Goal: Task Accomplishment & Management: Manage account settings

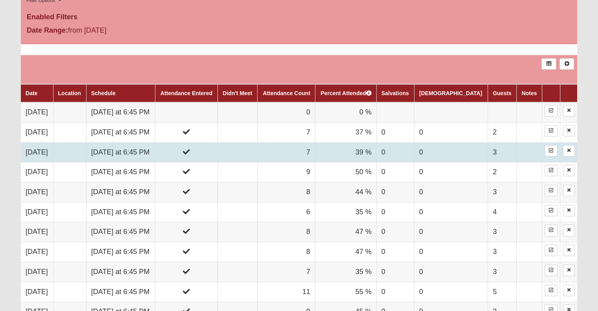
scroll to position [432, 0]
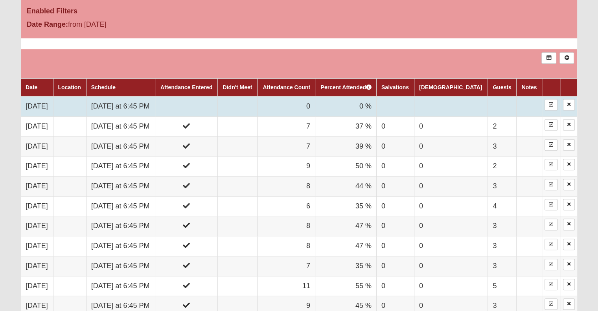
click at [218, 108] on td at bounding box center [186, 106] width 62 height 20
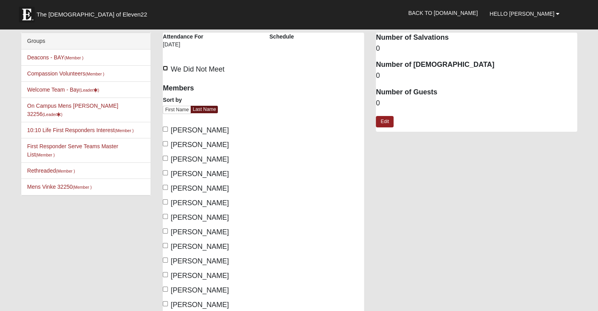
click at [168, 68] on input "We Did Not Meet" at bounding box center [165, 68] width 5 height 5
checkbox input "true"
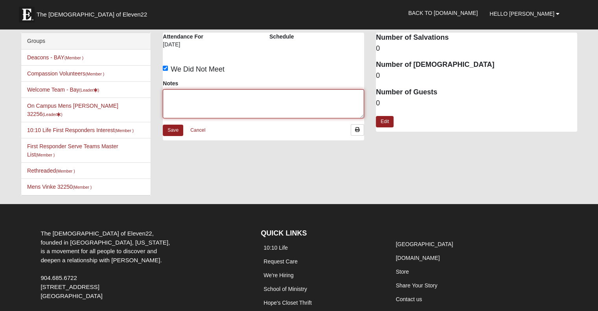
click at [181, 98] on textarea "Notes" at bounding box center [263, 103] width 201 height 29
type textarea "Deacon Commissioning"
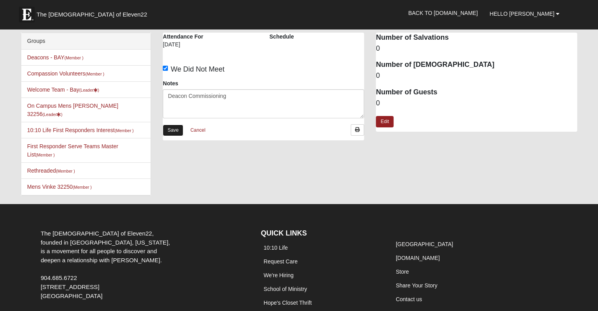
click at [173, 134] on link "Save" at bounding box center [173, 130] width 20 height 11
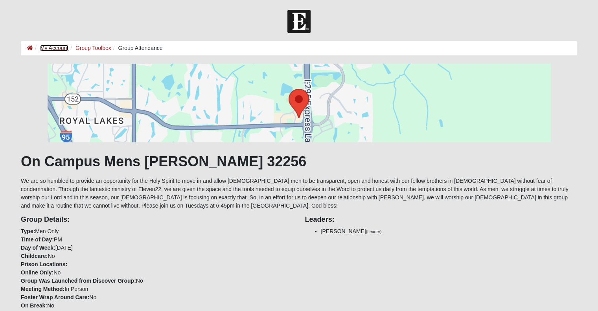
click at [53, 47] on link "My Account" at bounding box center [54, 48] width 28 height 6
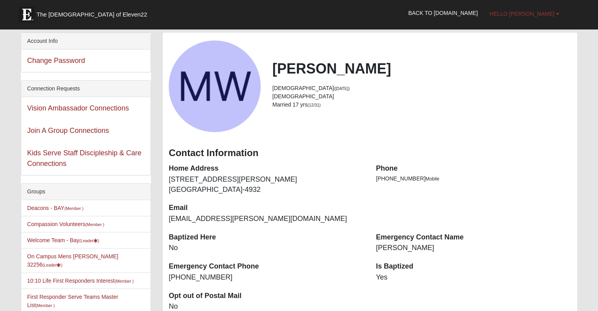
click at [543, 14] on span "Hello [PERSON_NAME]" at bounding box center [521, 14] width 65 height 6
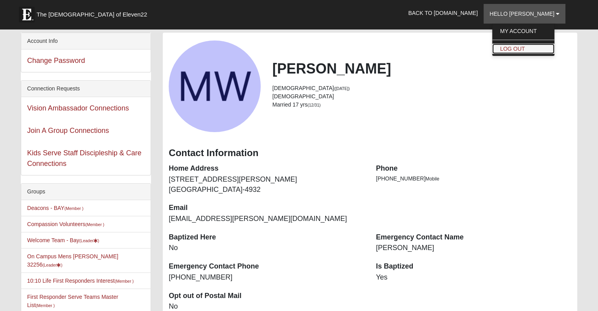
click at [522, 51] on link "Log Out" at bounding box center [523, 49] width 62 height 10
